Goal: Transaction & Acquisition: Purchase product/service

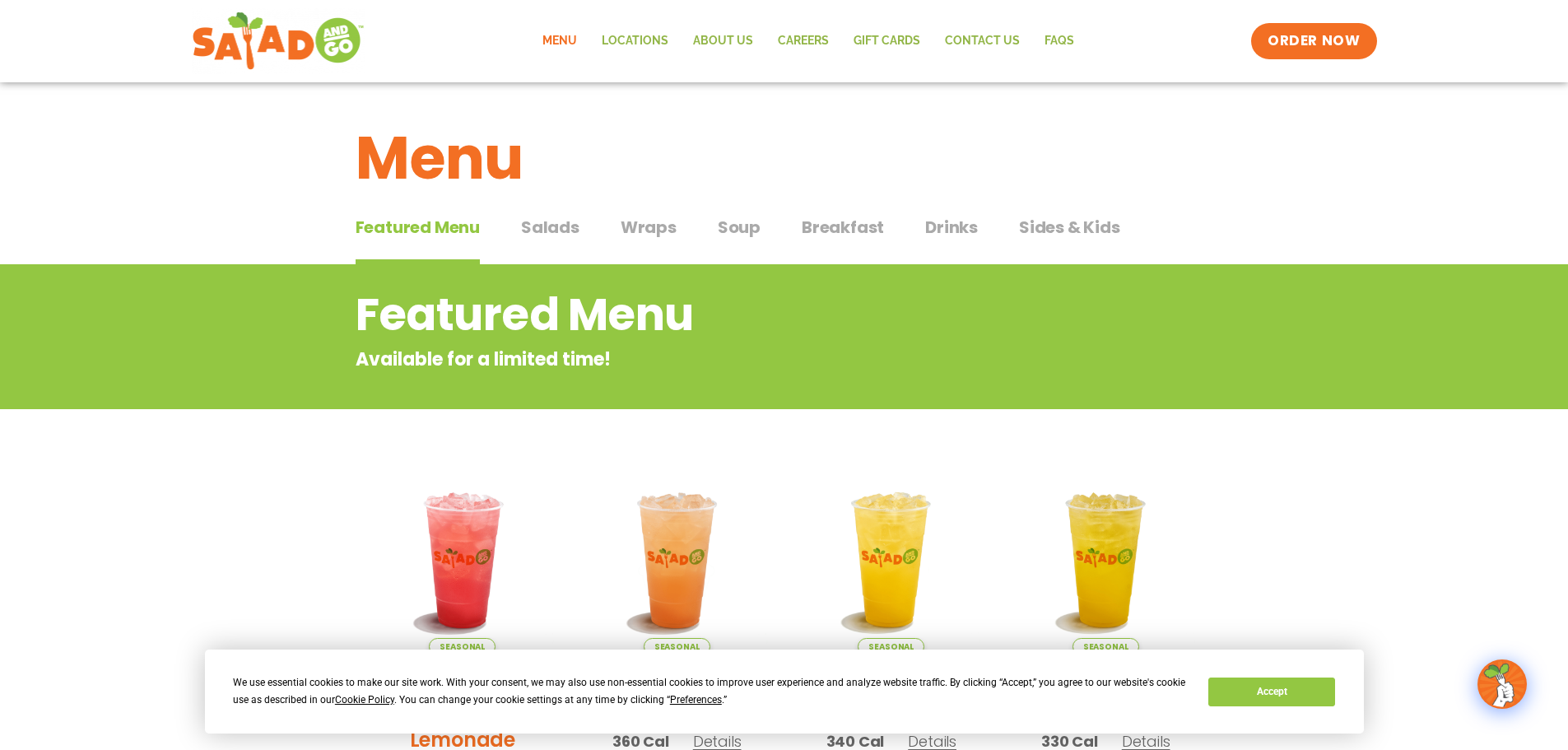
click at [543, 224] on span "Salads" at bounding box center [550, 228] width 58 height 25
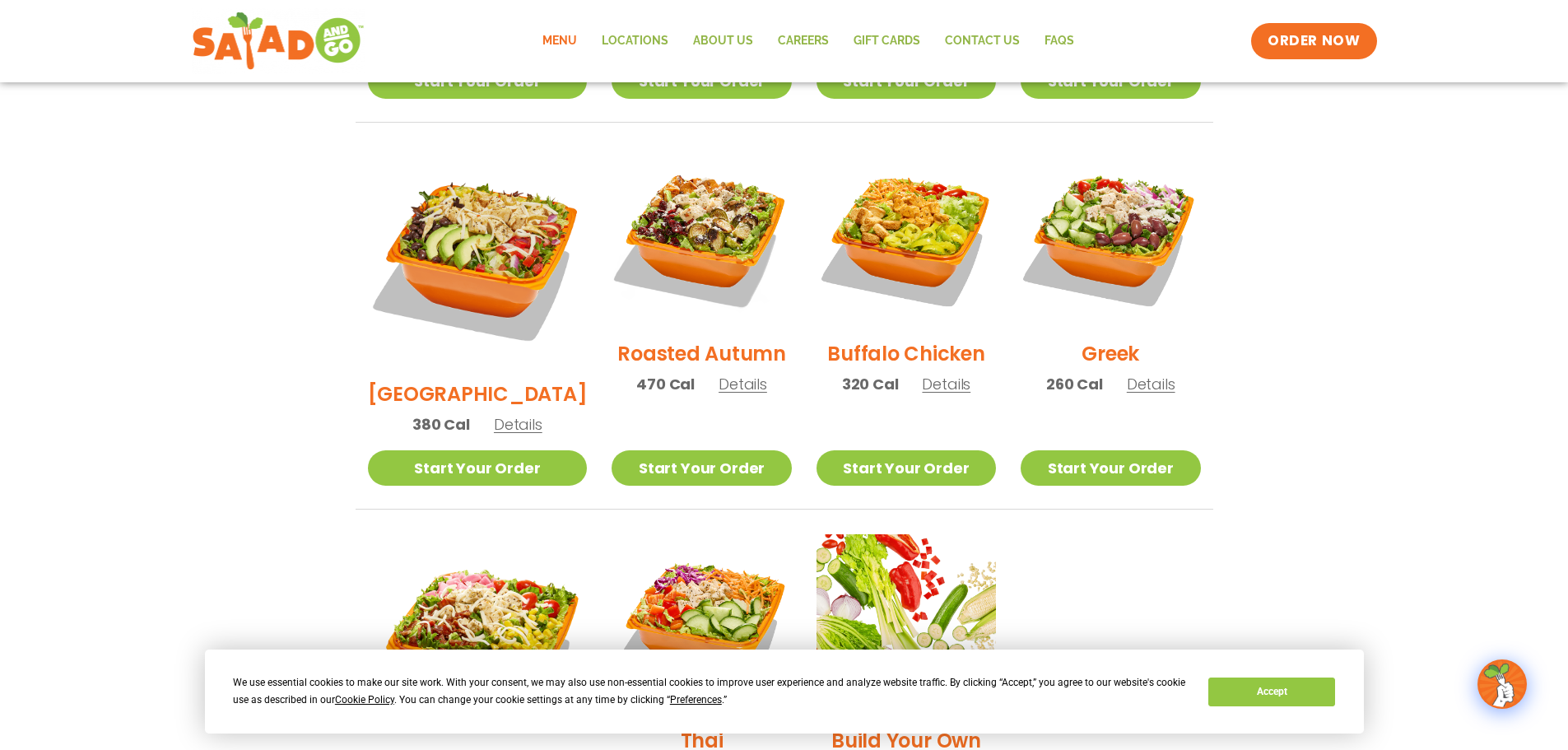
scroll to position [824, 0]
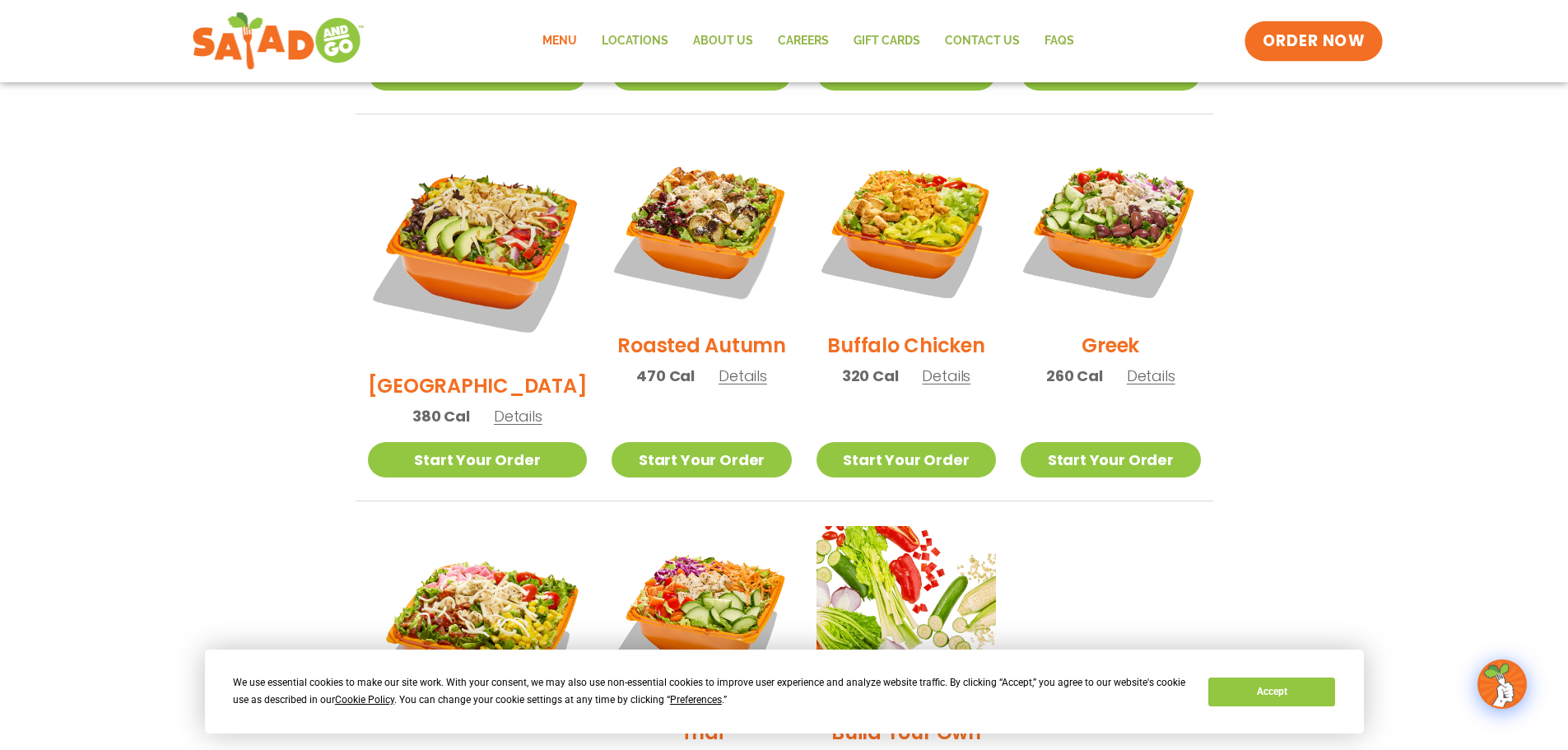
click at [1321, 38] on span "ORDER NOW" at bounding box center [1314, 41] width 102 height 21
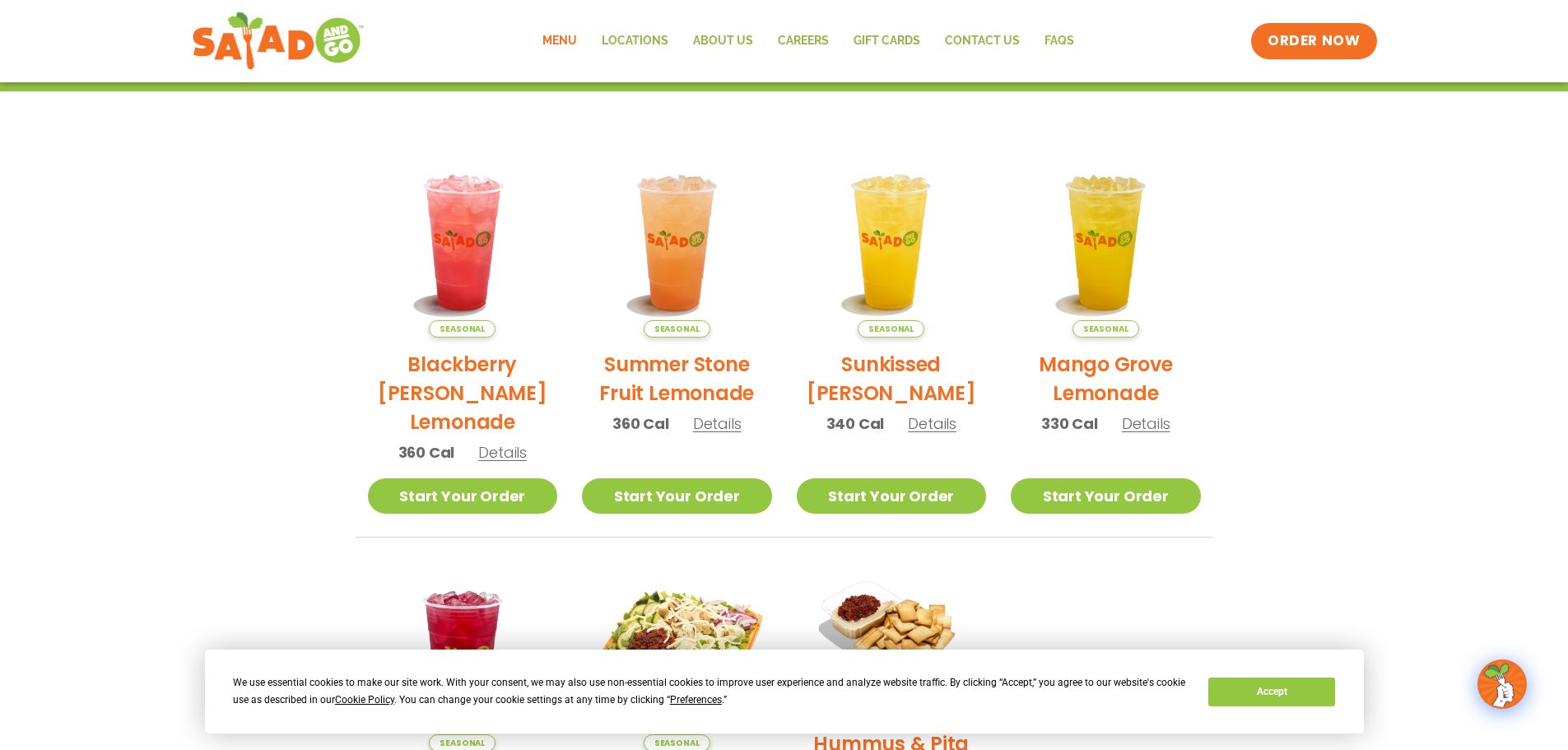
scroll to position [59, 0]
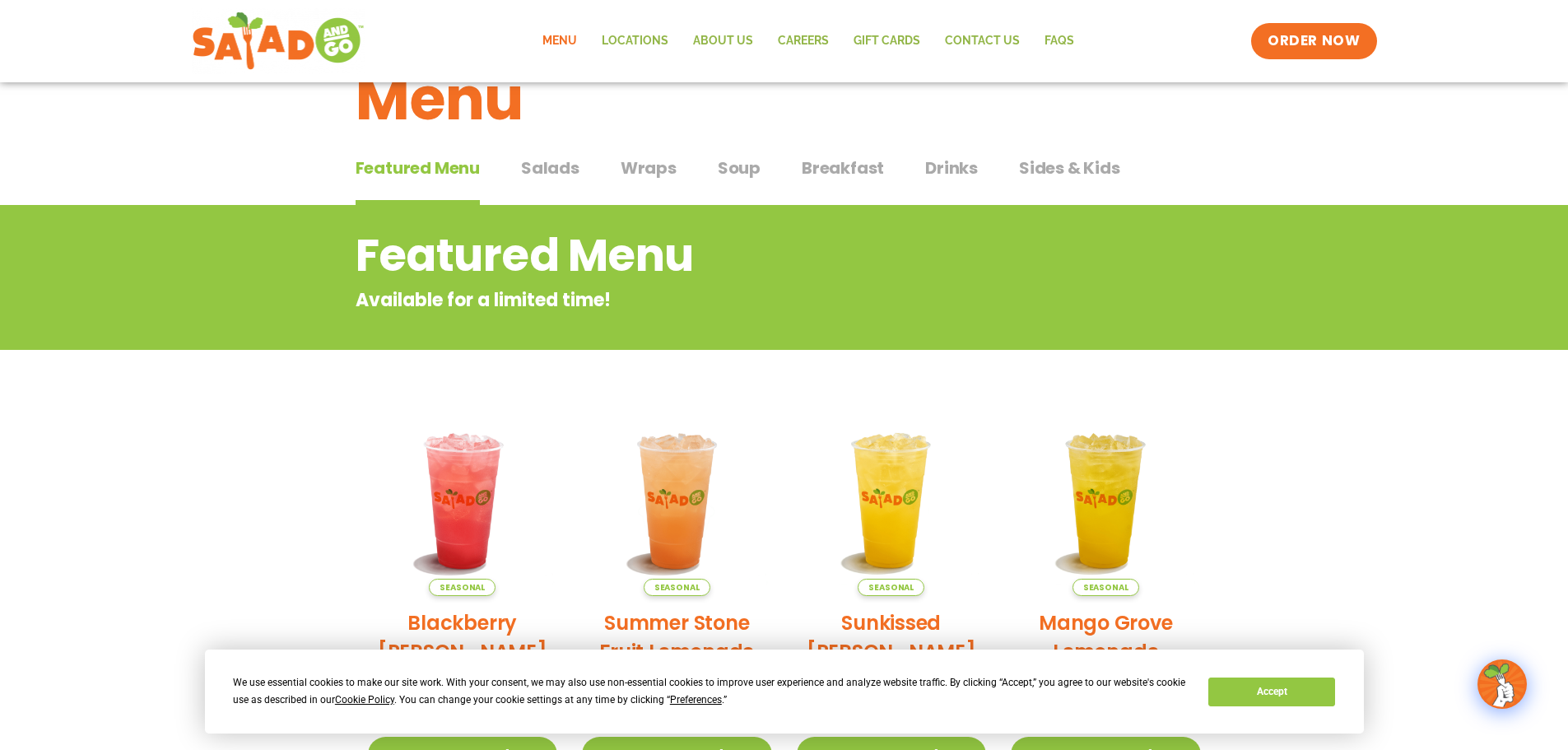
click at [537, 168] on span "Salads" at bounding box center [550, 168] width 58 height 25
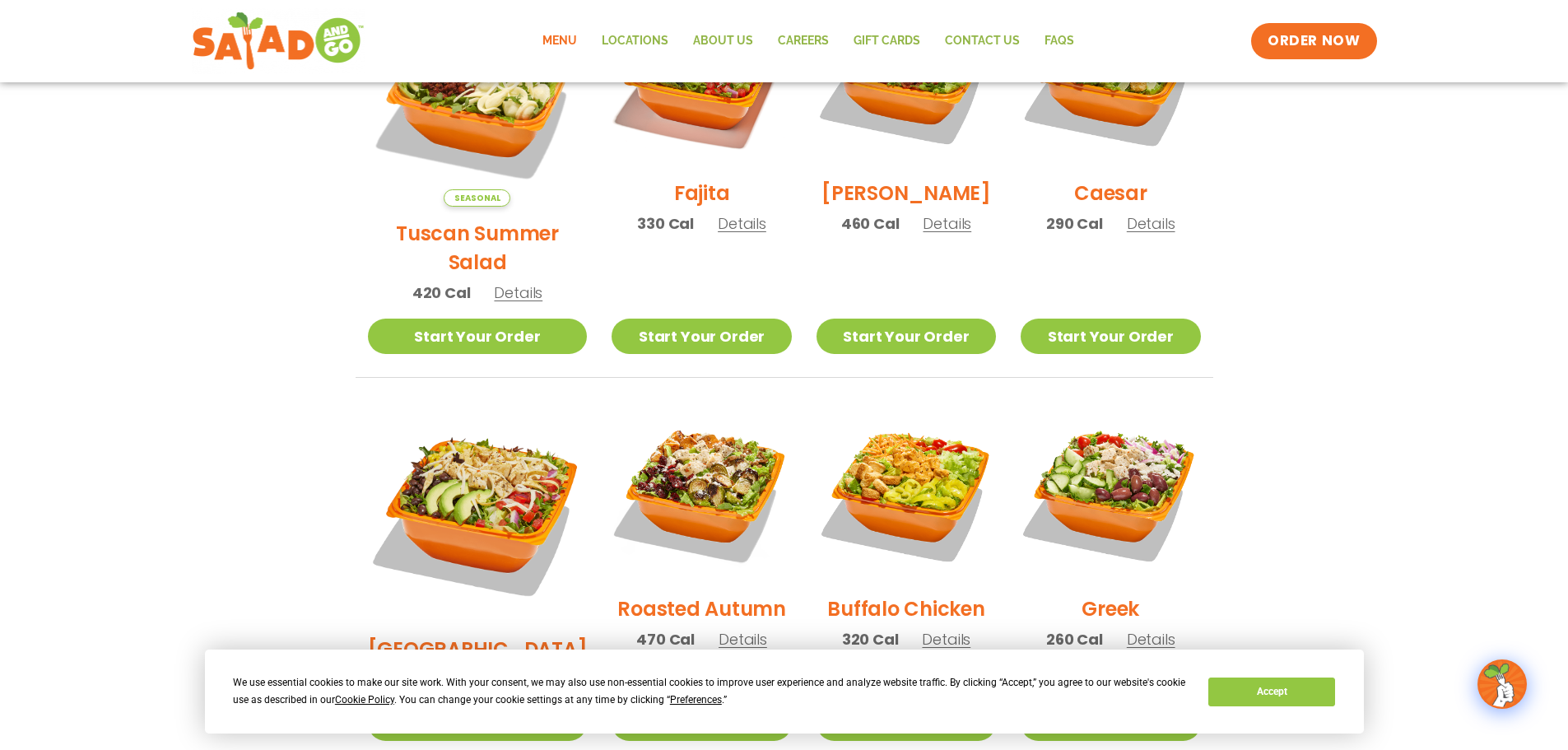
scroll to position [329, 0]
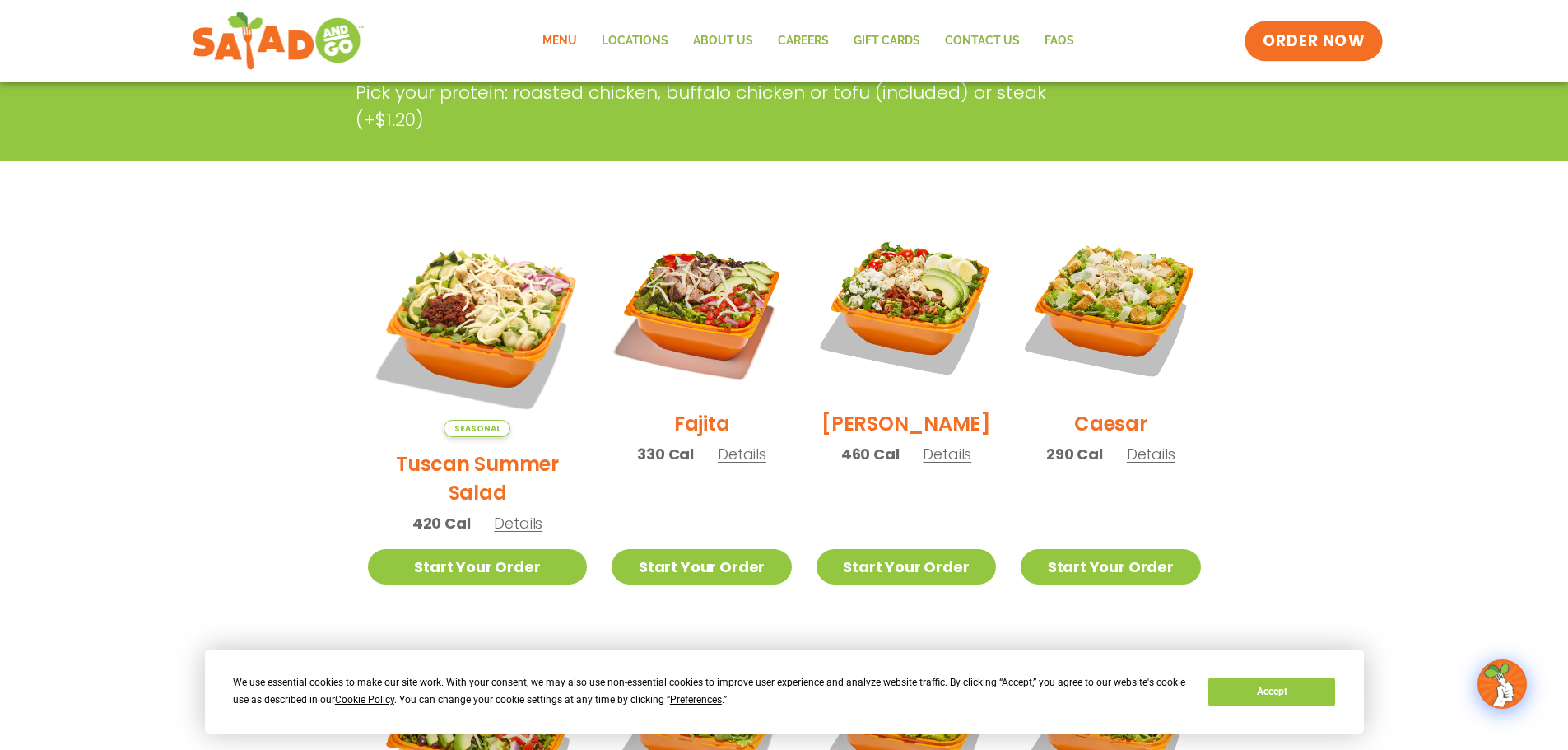
click at [1305, 38] on span "ORDER NOW" at bounding box center [1314, 41] width 102 height 21
